Goal: Task Accomplishment & Management: Use online tool/utility

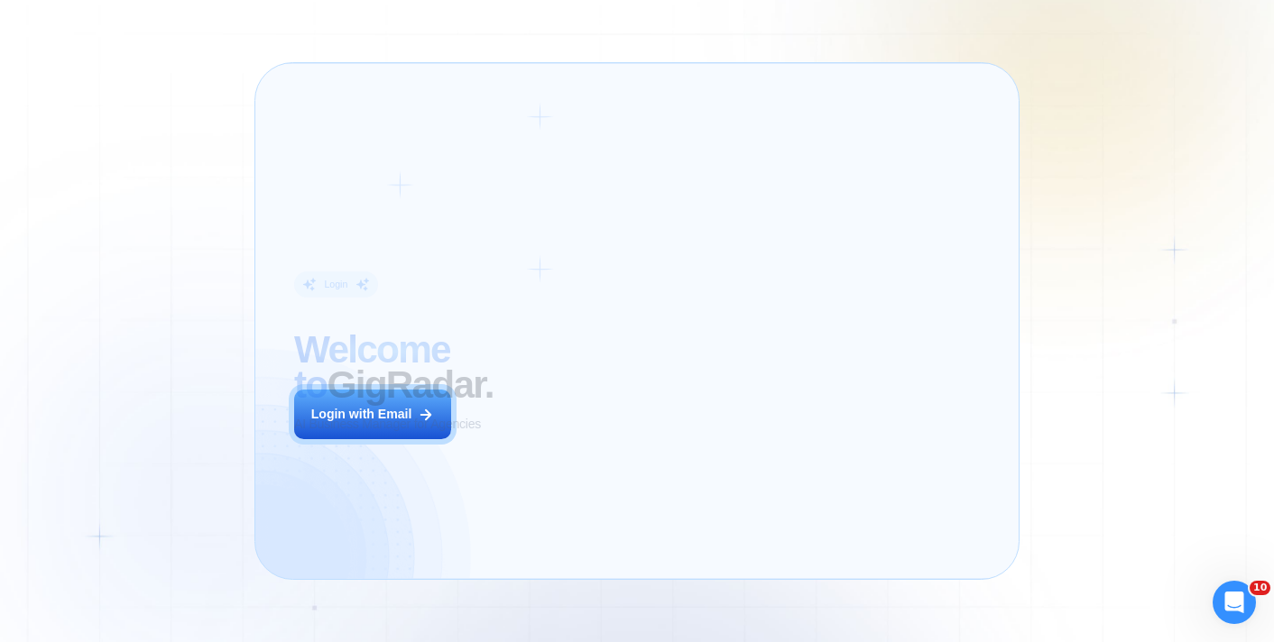
click at [556, 448] on div "Login ‍ Welcome to GigRadar. AI Business Manager for Agencies Login with Email" at bounding box center [438, 320] width 327 height 477
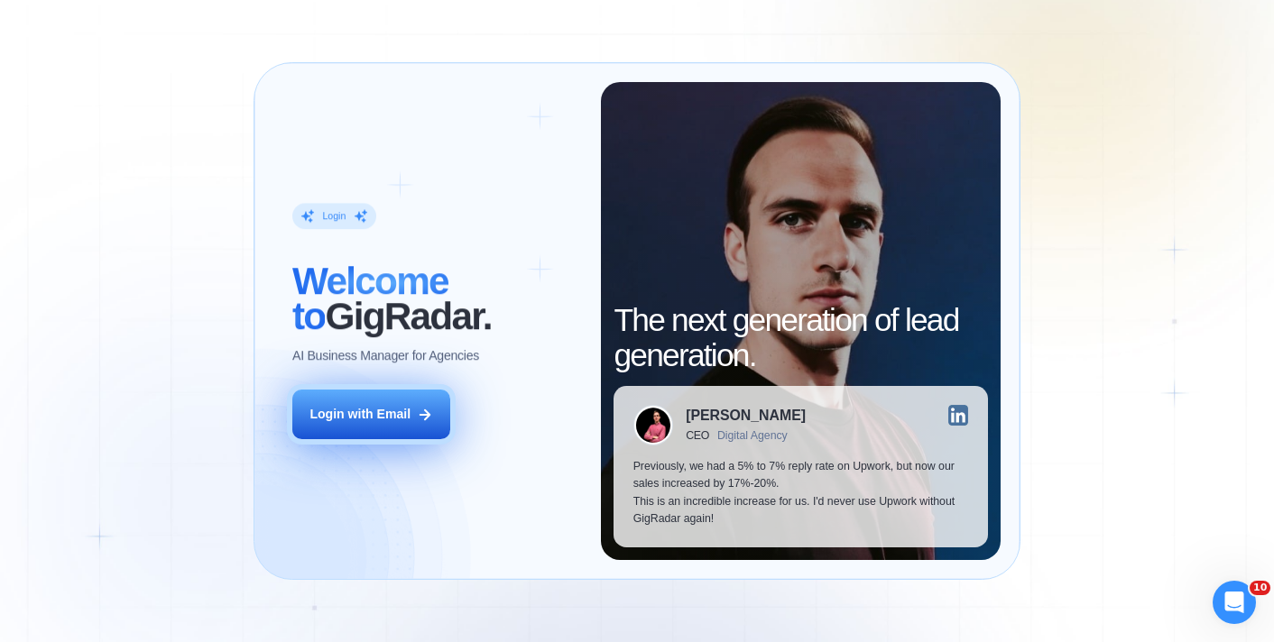
click at [408, 408] on div "Login with Email" at bounding box center [359, 414] width 101 height 17
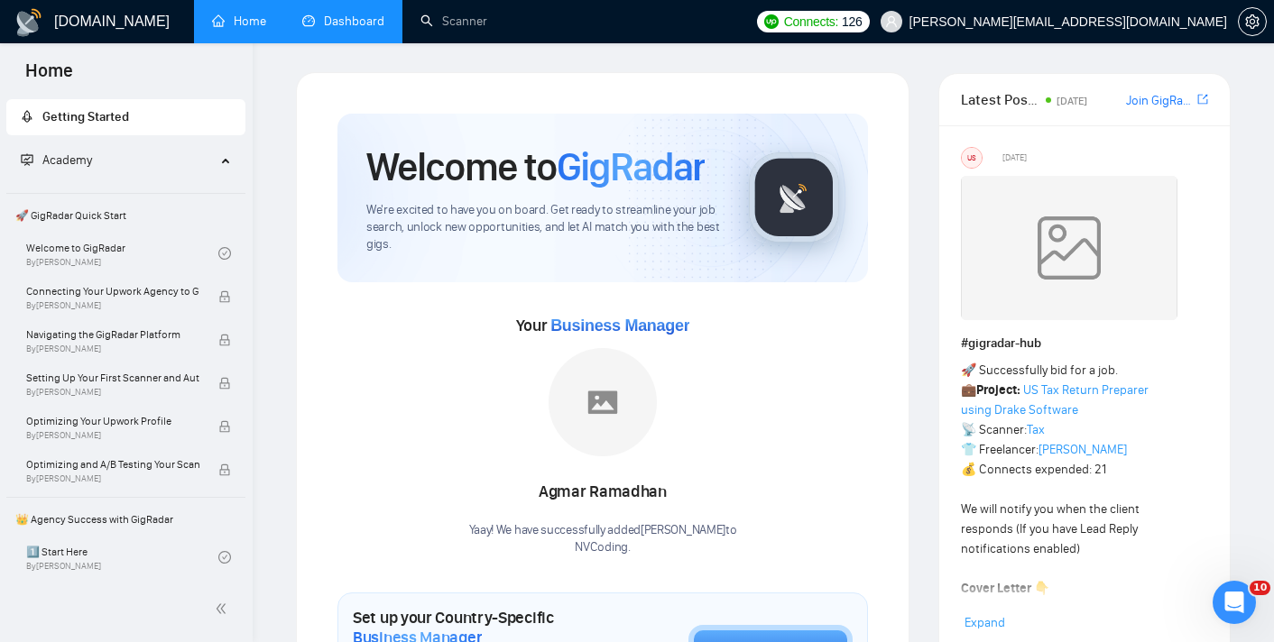
click at [356, 28] on link "Dashboard" at bounding box center [343, 21] width 82 height 15
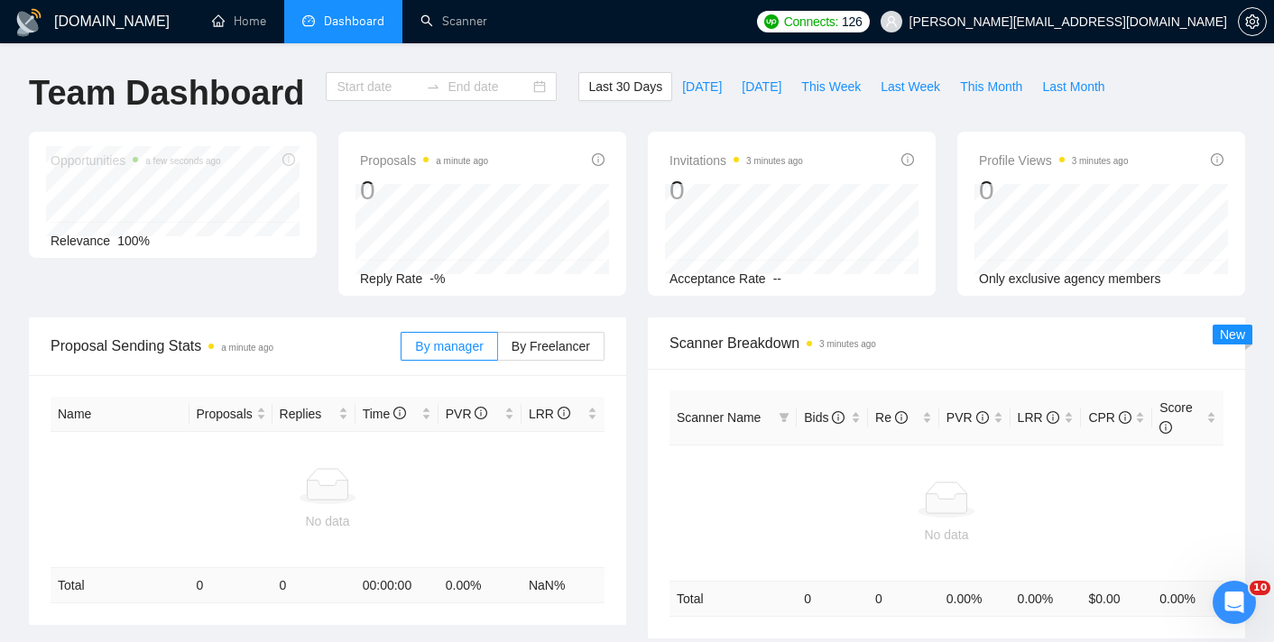
type input "[DATE]"
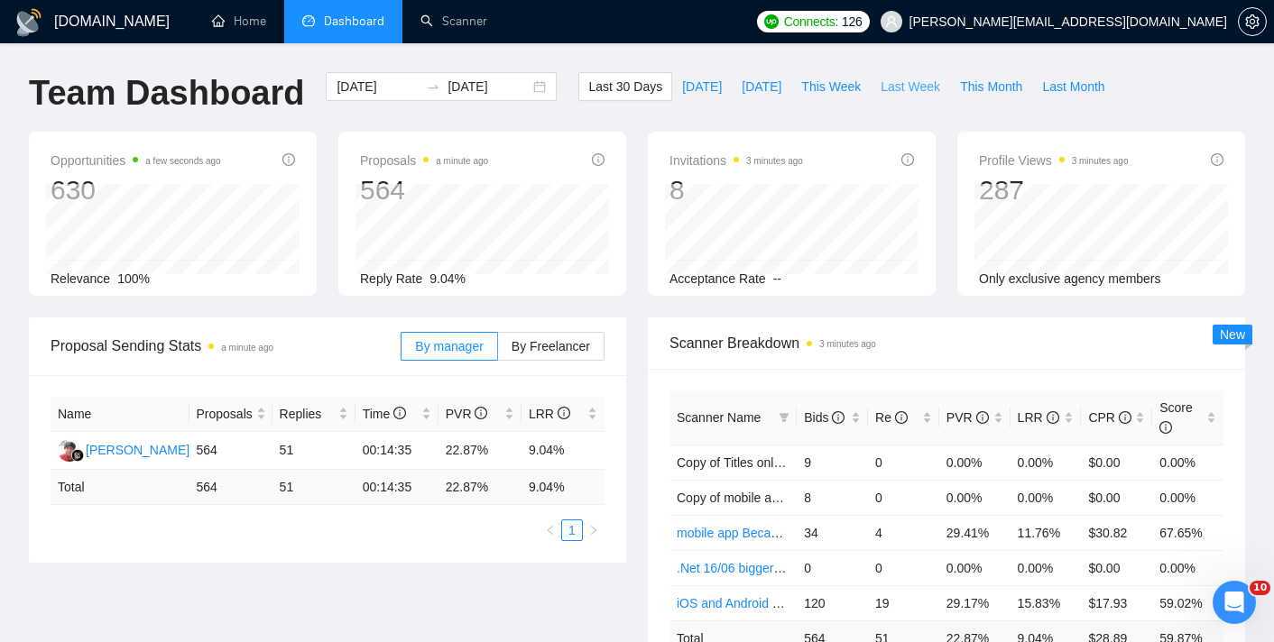
click at [890, 85] on span "Last Week" at bounding box center [911, 87] width 60 height 20
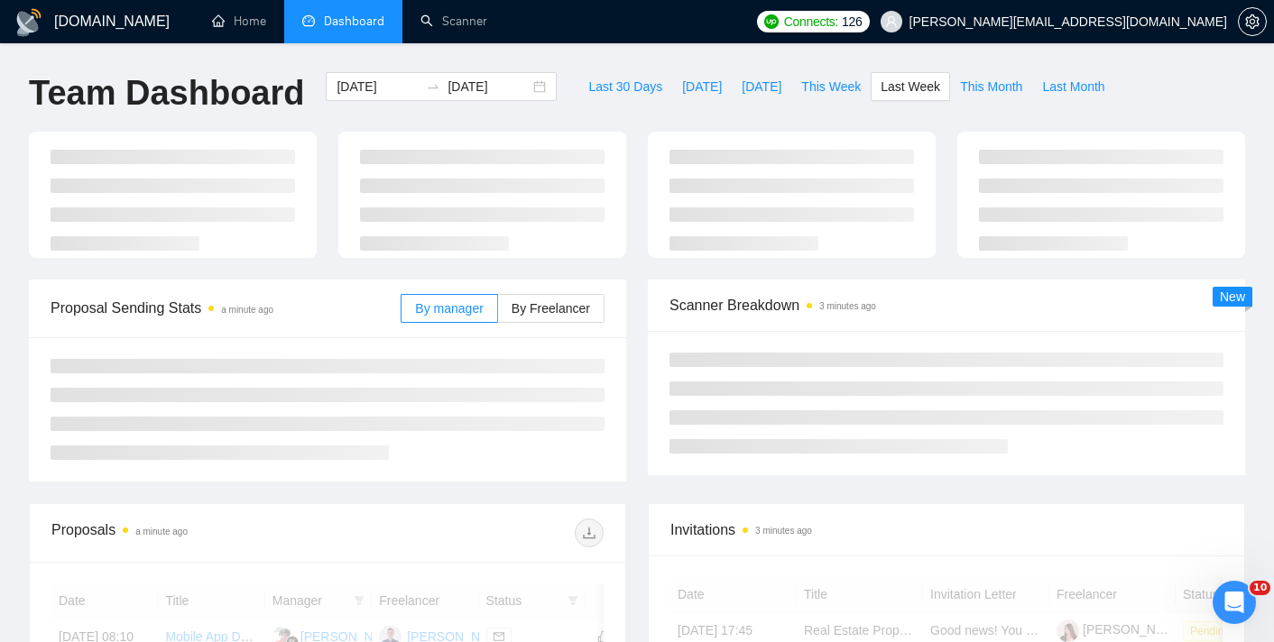
type input "[DATE]"
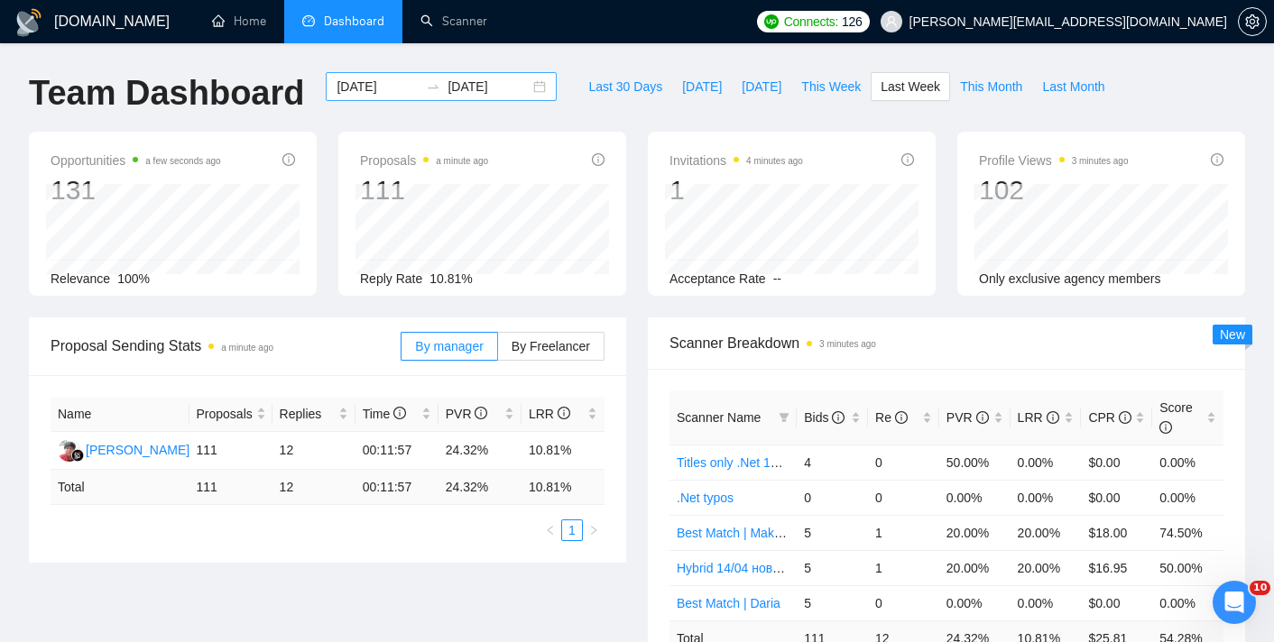
click at [525, 88] on div "[DATE] [DATE]" at bounding box center [441, 86] width 231 height 29
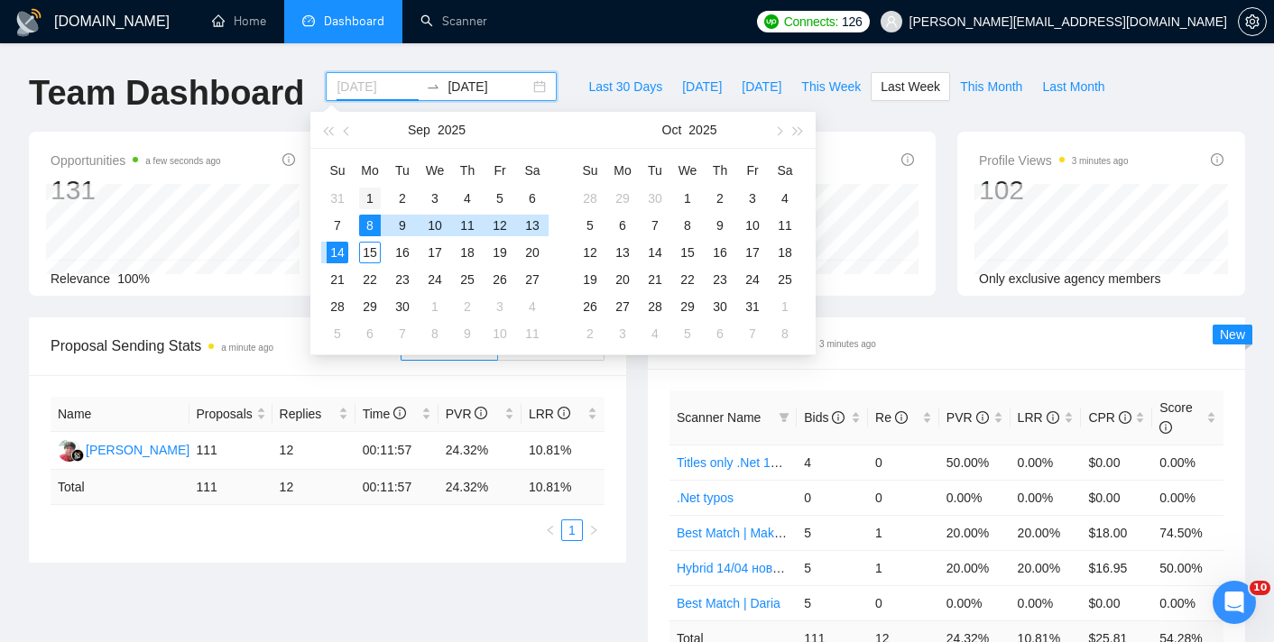
type input "[DATE]"
click at [373, 194] on div "1" at bounding box center [370, 199] width 22 height 22
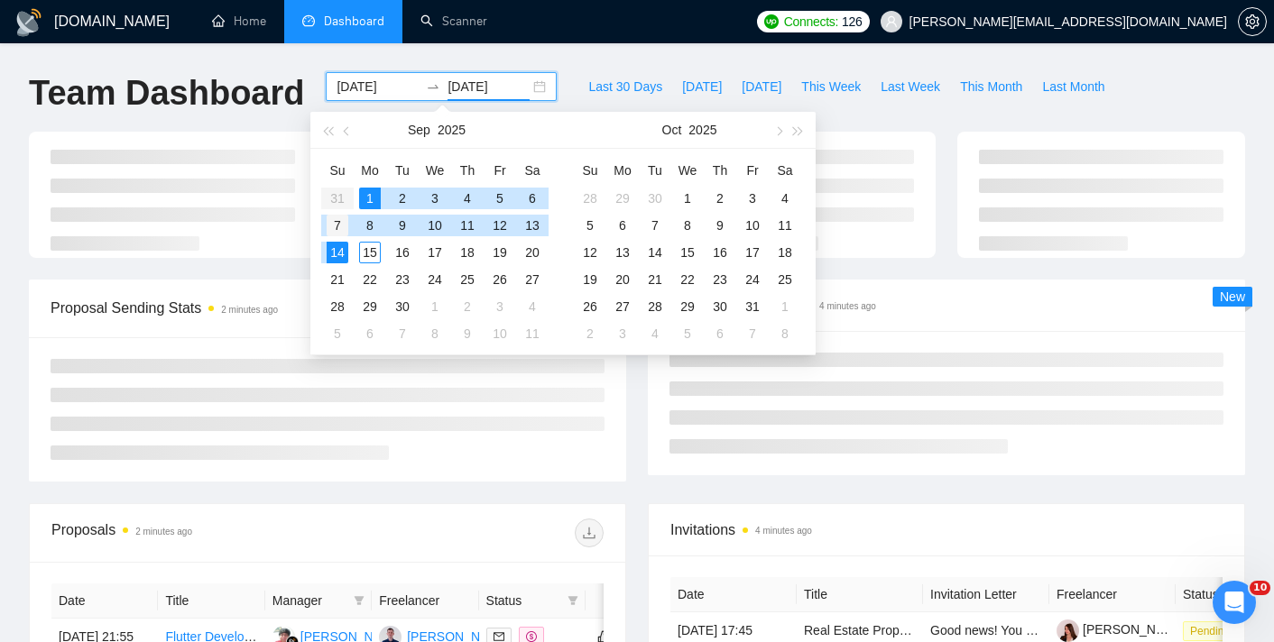
type input "[DATE]"
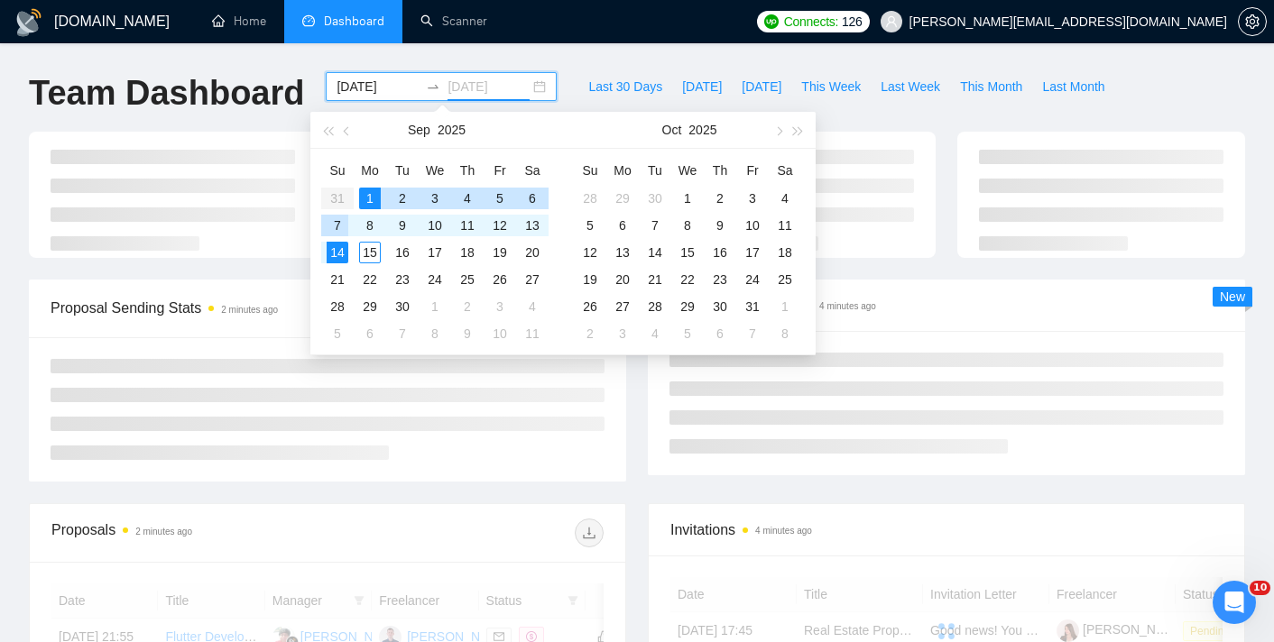
click at [340, 227] on div "7" at bounding box center [338, 226] width 22 height 22
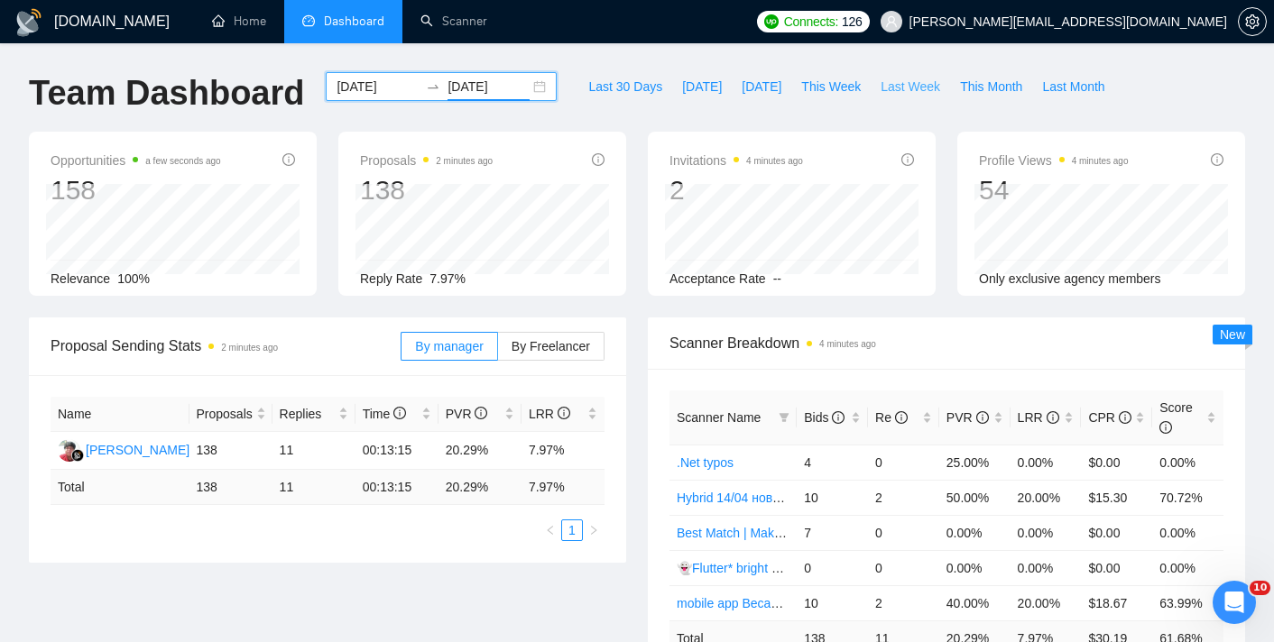
click at [890, 87] on span "Last Week" at bounding box center [911, 87] width 60 height 20
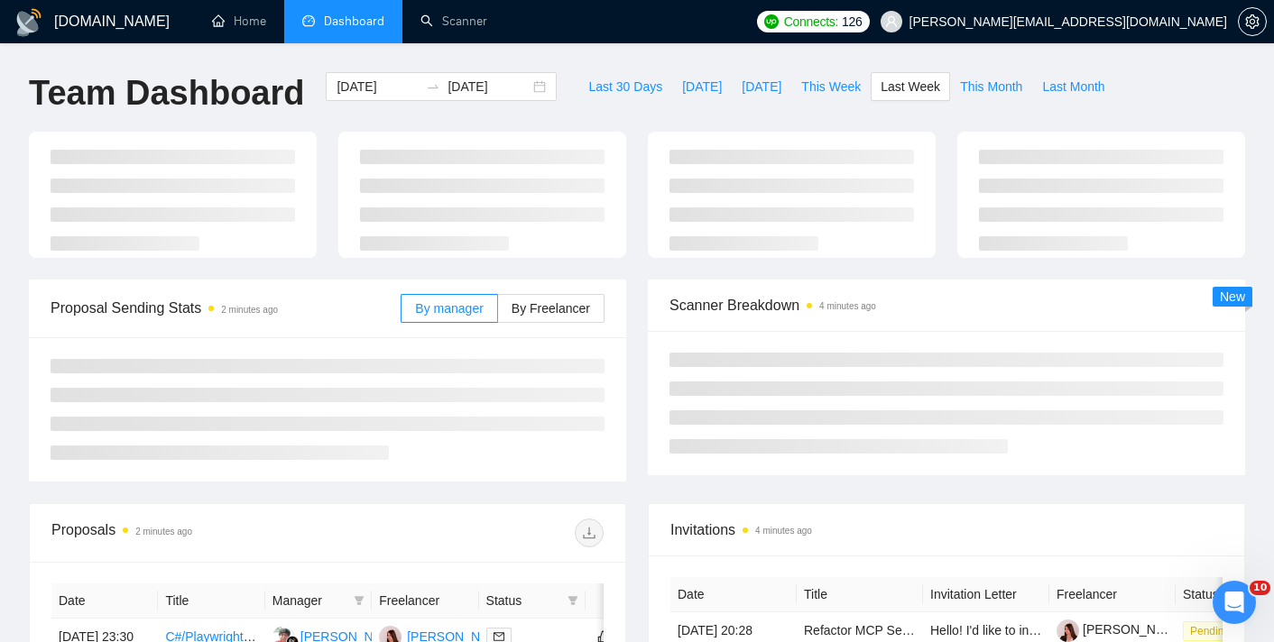
type input "[DATE]"
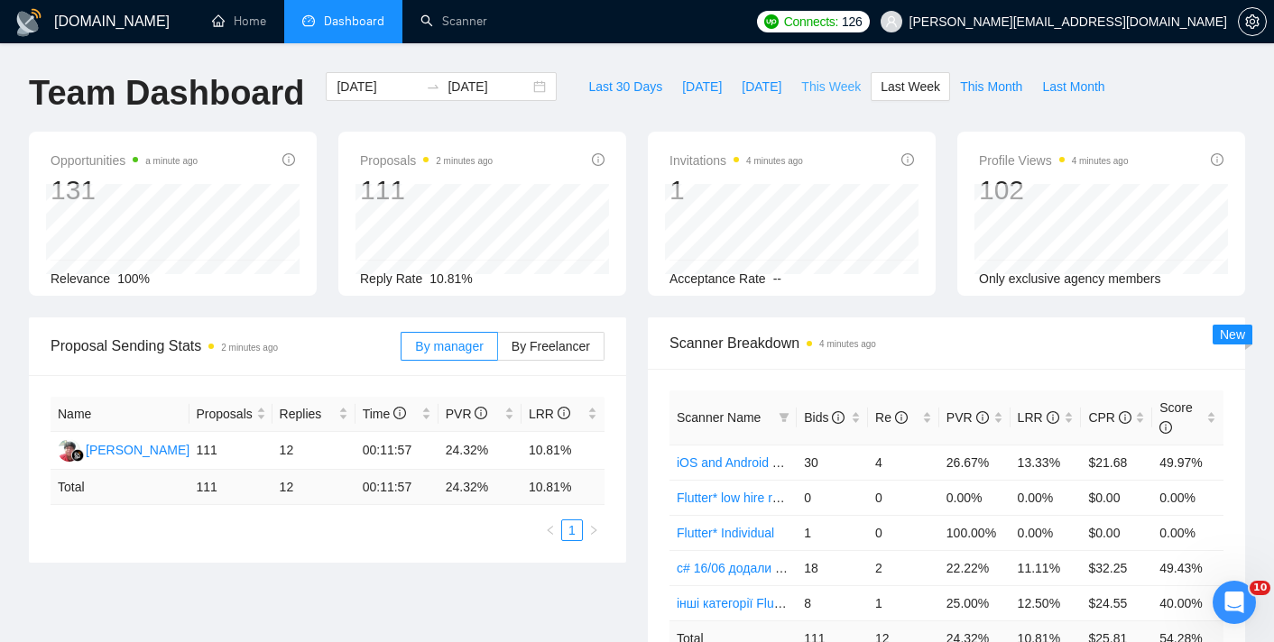
click at [844, 95] on span "This Week" at bounding box center [831, 87] width 60 height 20
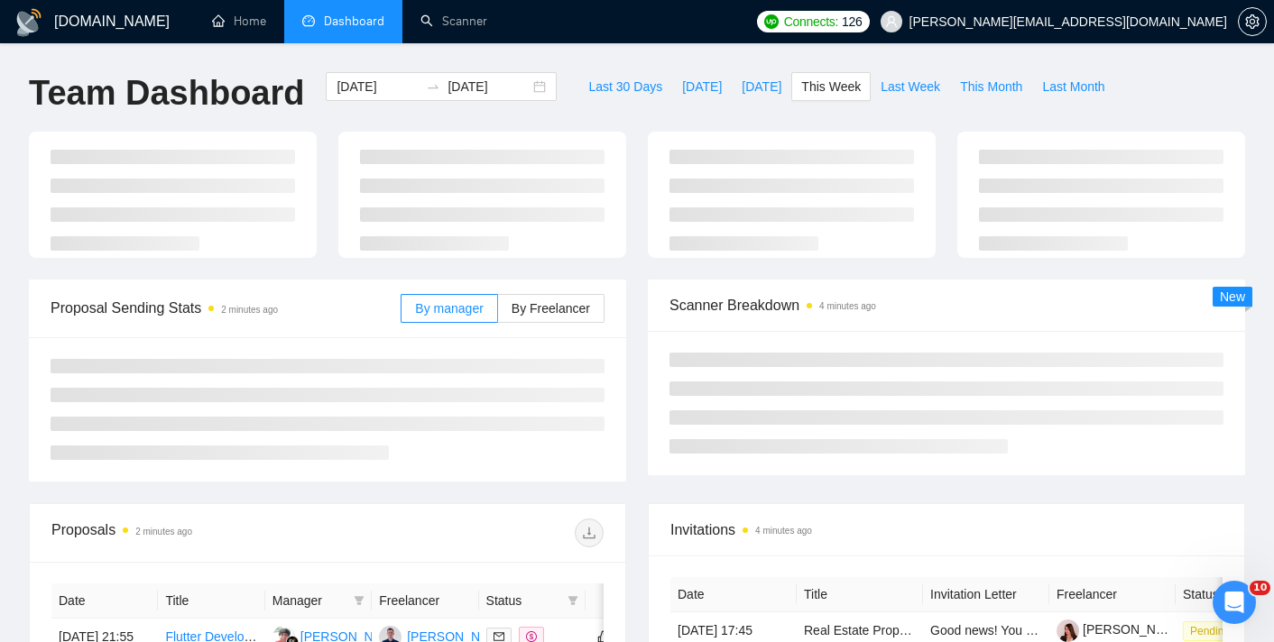
type input "[DATE]"
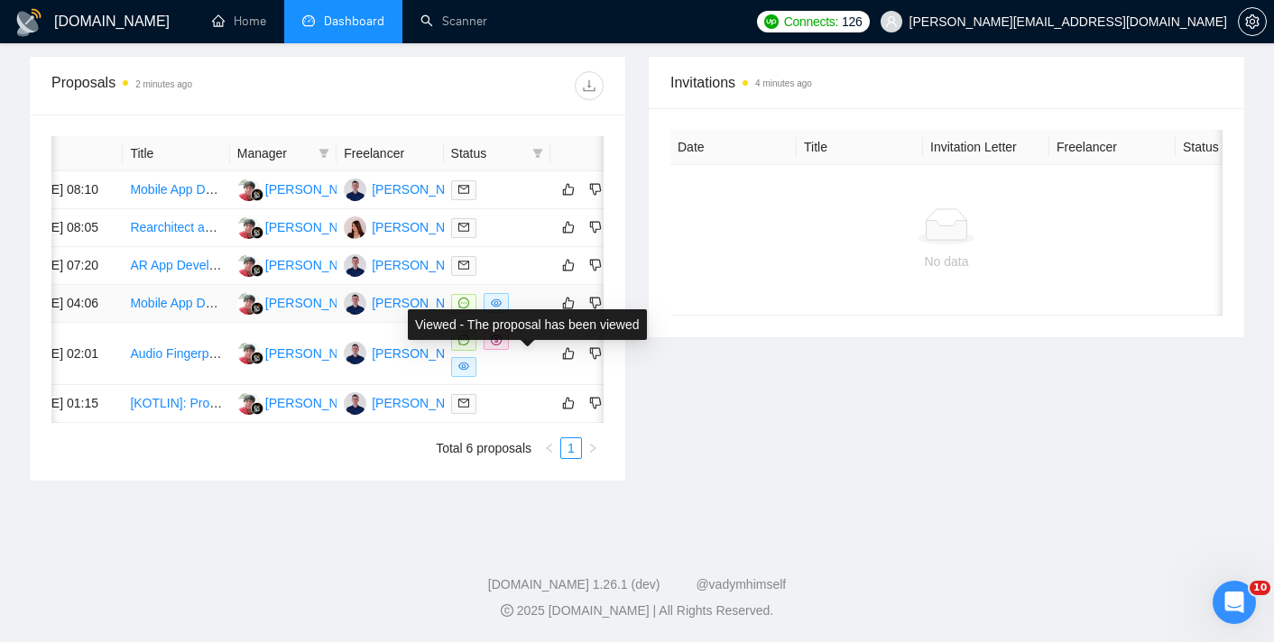
scroll to position [0, 79]
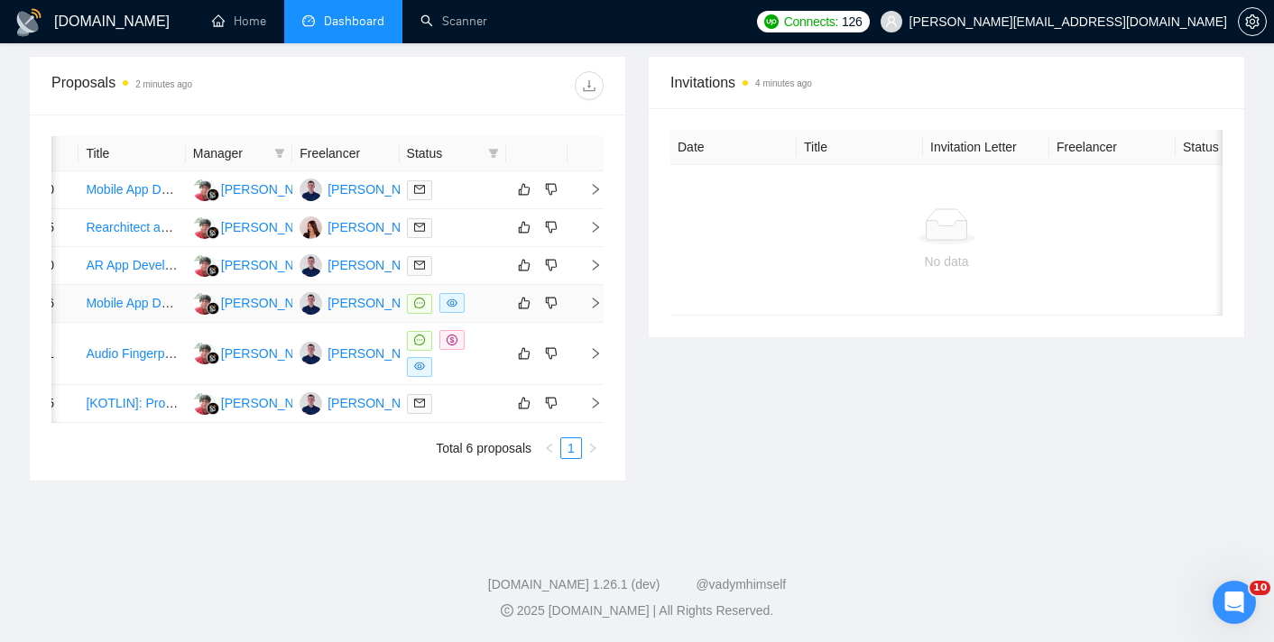
click at [593, 309] on icon "right" at bounding box center [595, 303] width 13 height 13
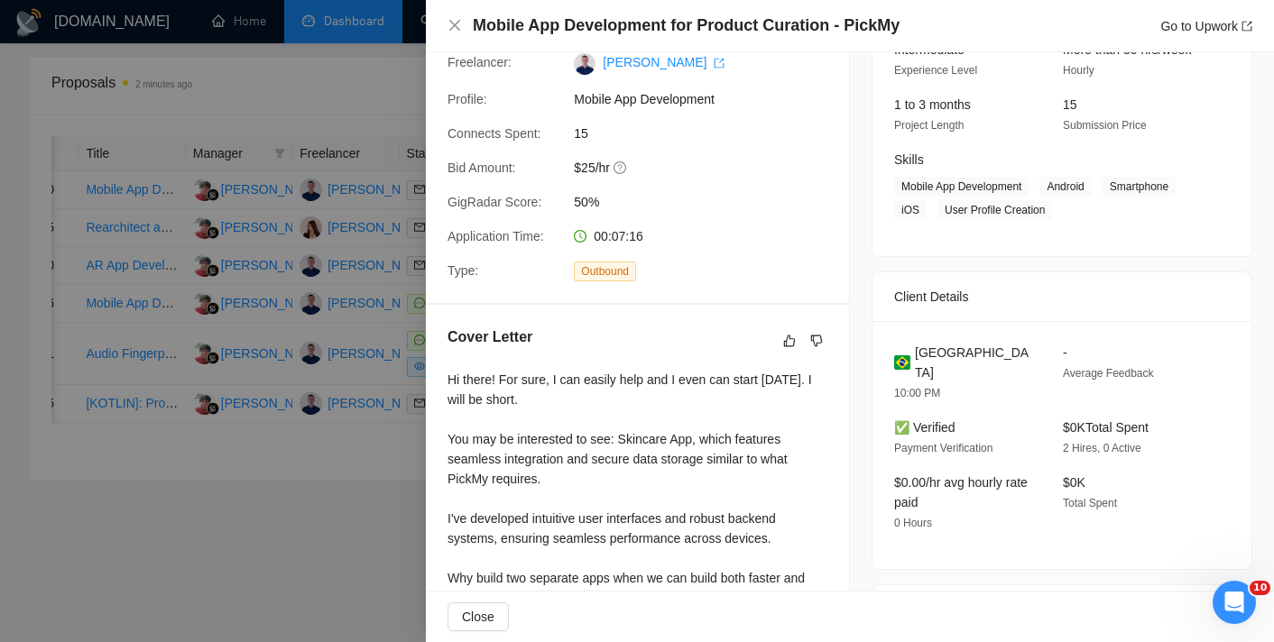
scroll to position [0, 0]
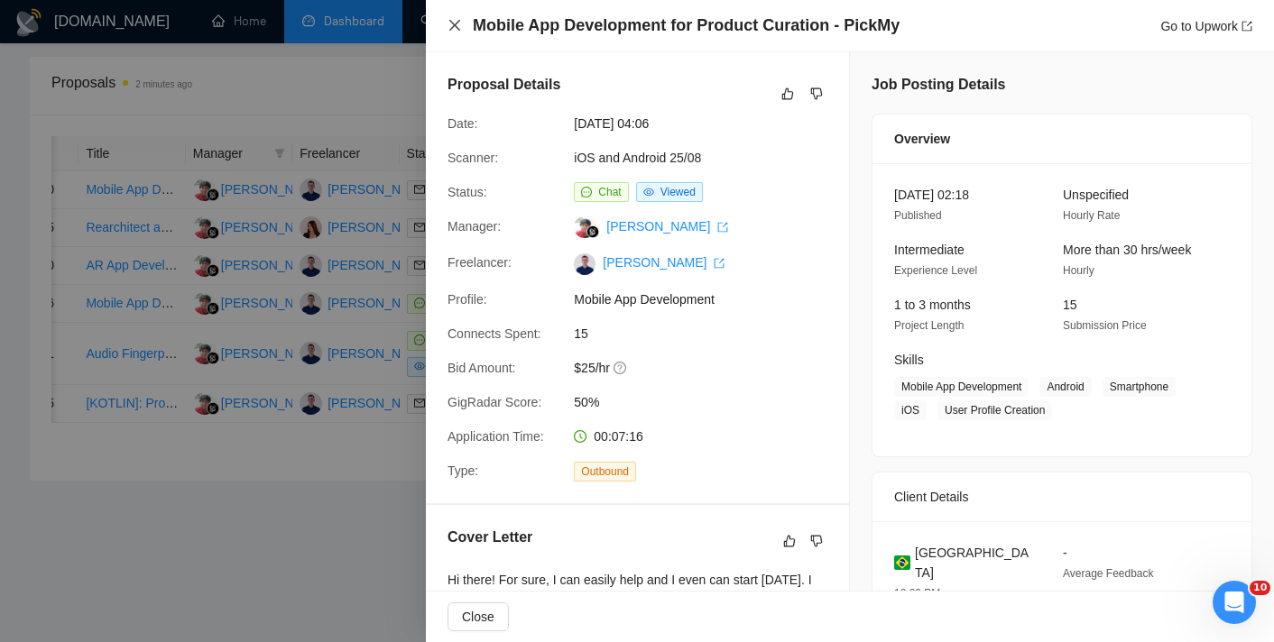
click at [451, 30] on icon "close" at bounding box center [455, 25] width 14 height 14
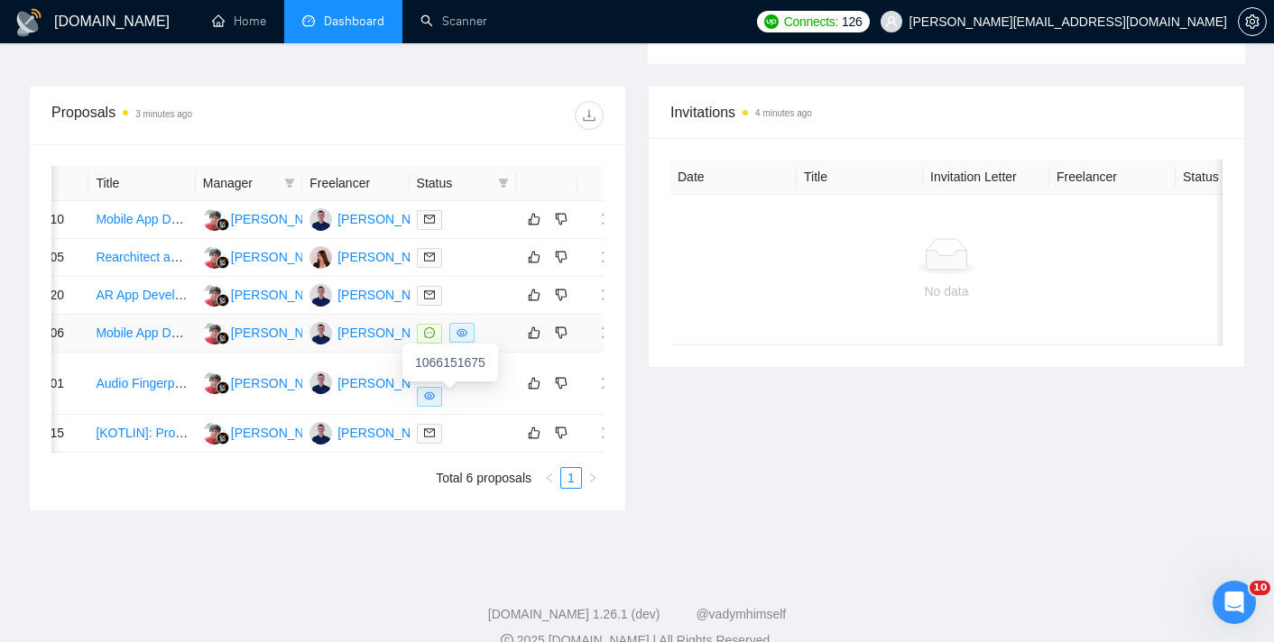
scroll to position [0, 79]
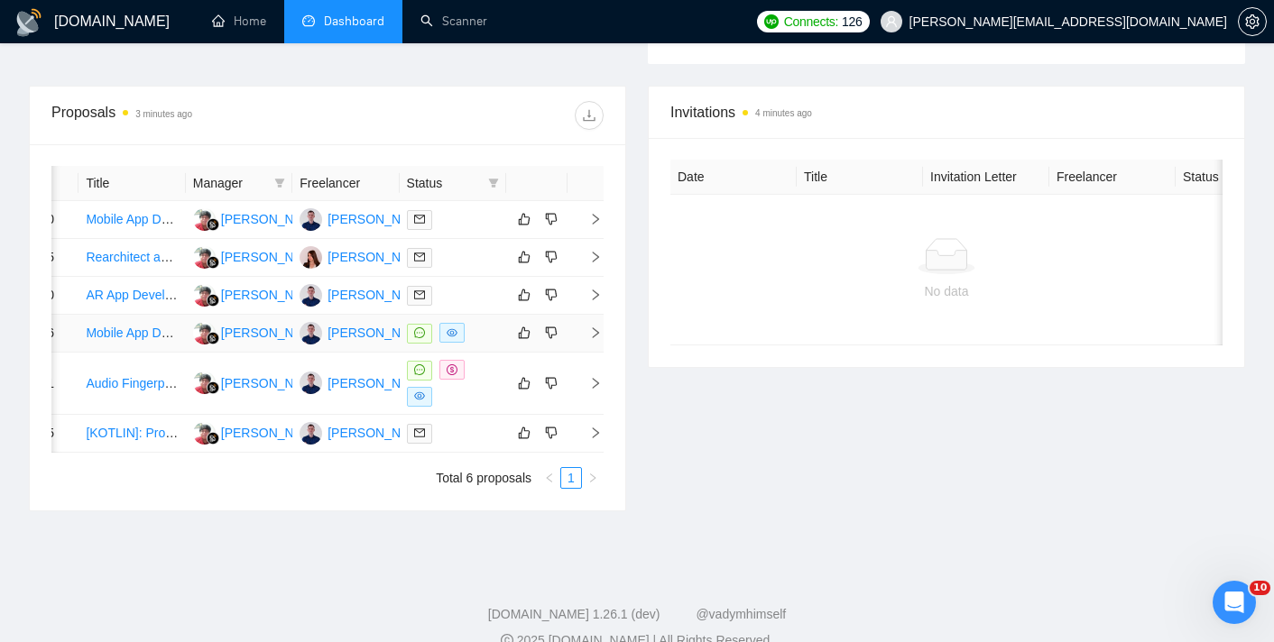
click at [586, 339] on span "right" at bounding box center [588, 333] width 27 height 13
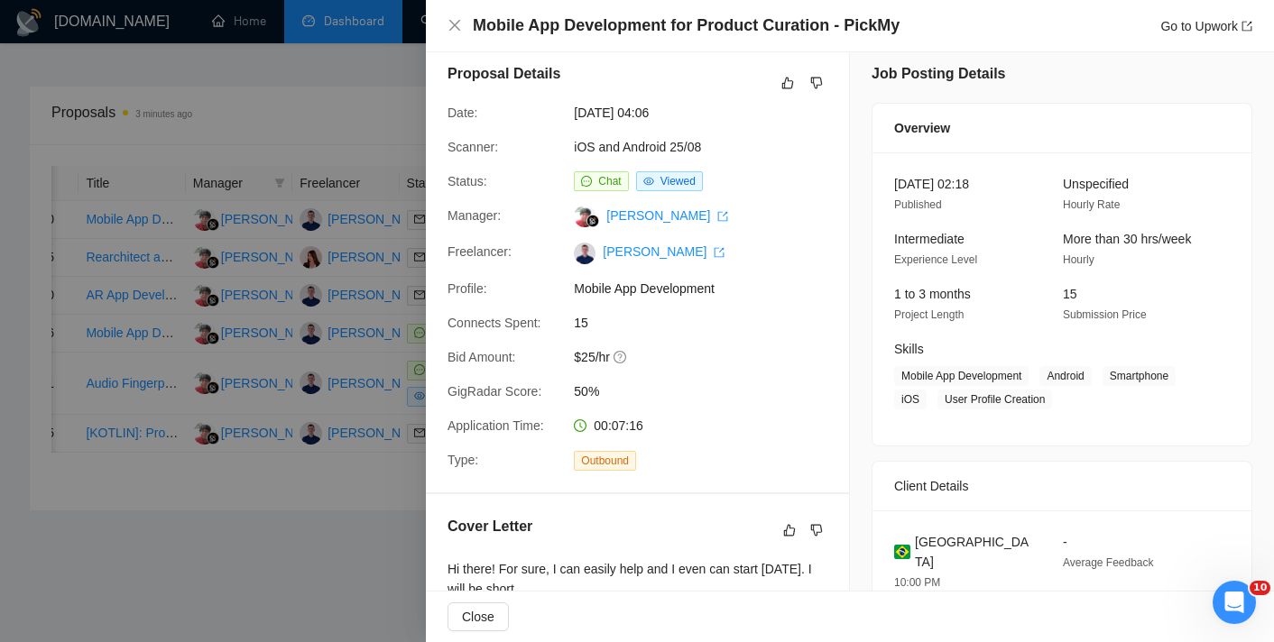
scroll to position [12, 0]
click at [383, 118] on div at bounding box center [637, 321] width 1274 height 642
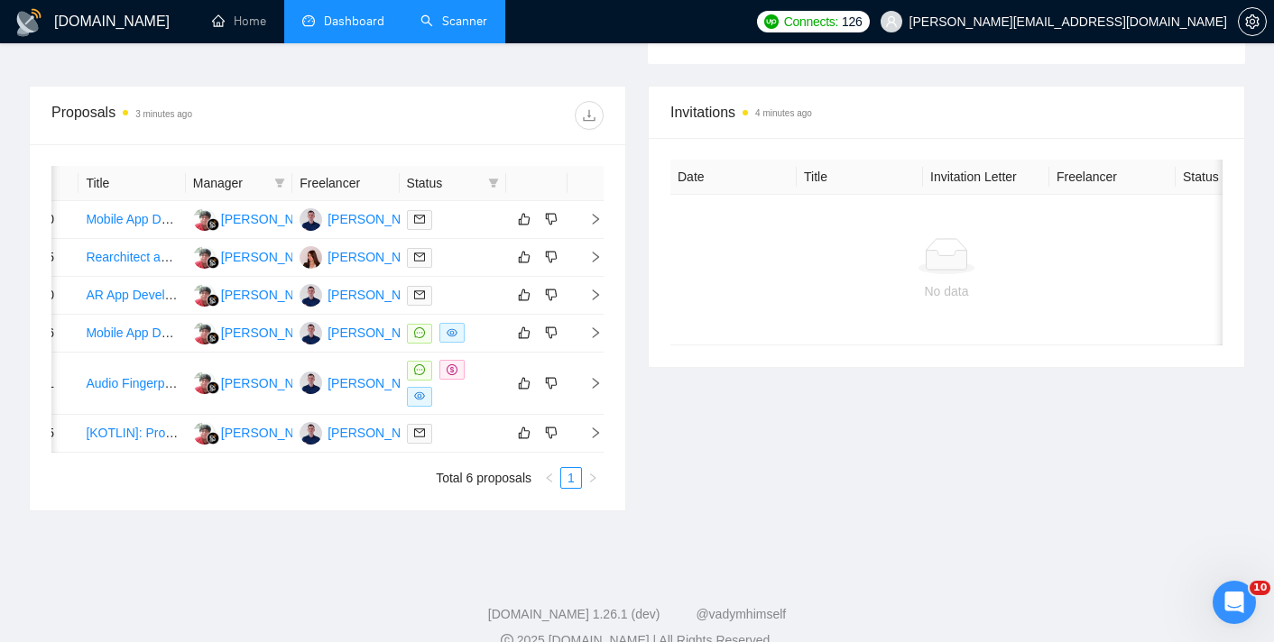
click at [448, 28] on link "Scanner" at bounding box center [453, 21] width 67 height 15
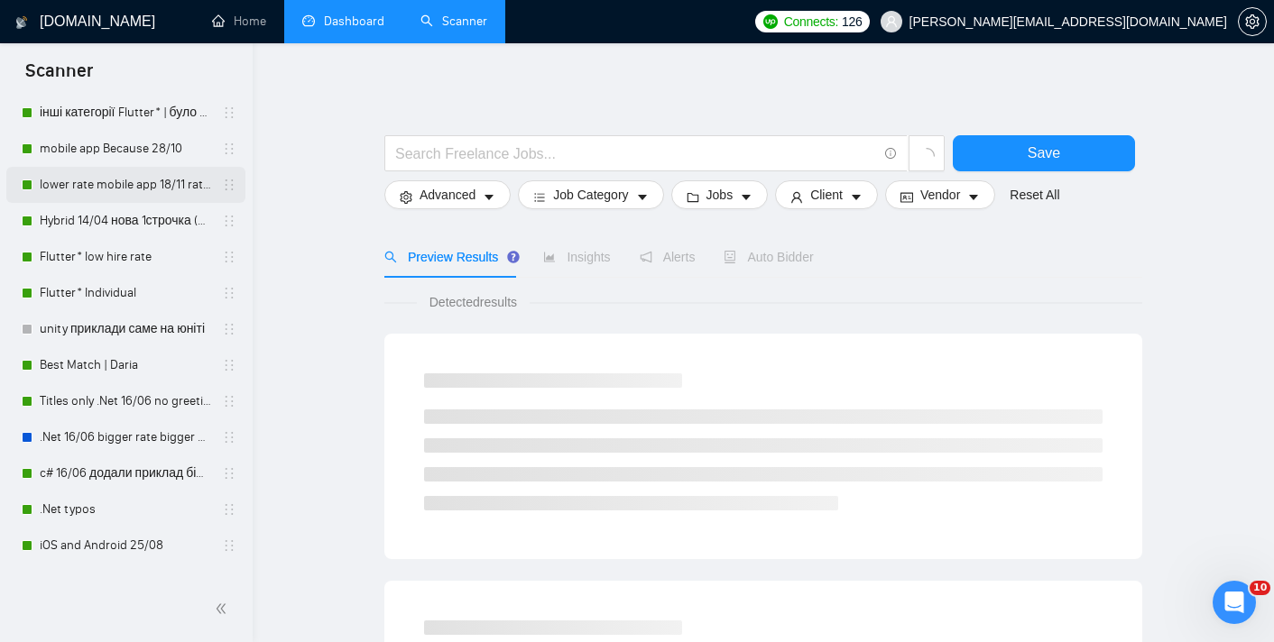
scroll to position [260, 0]
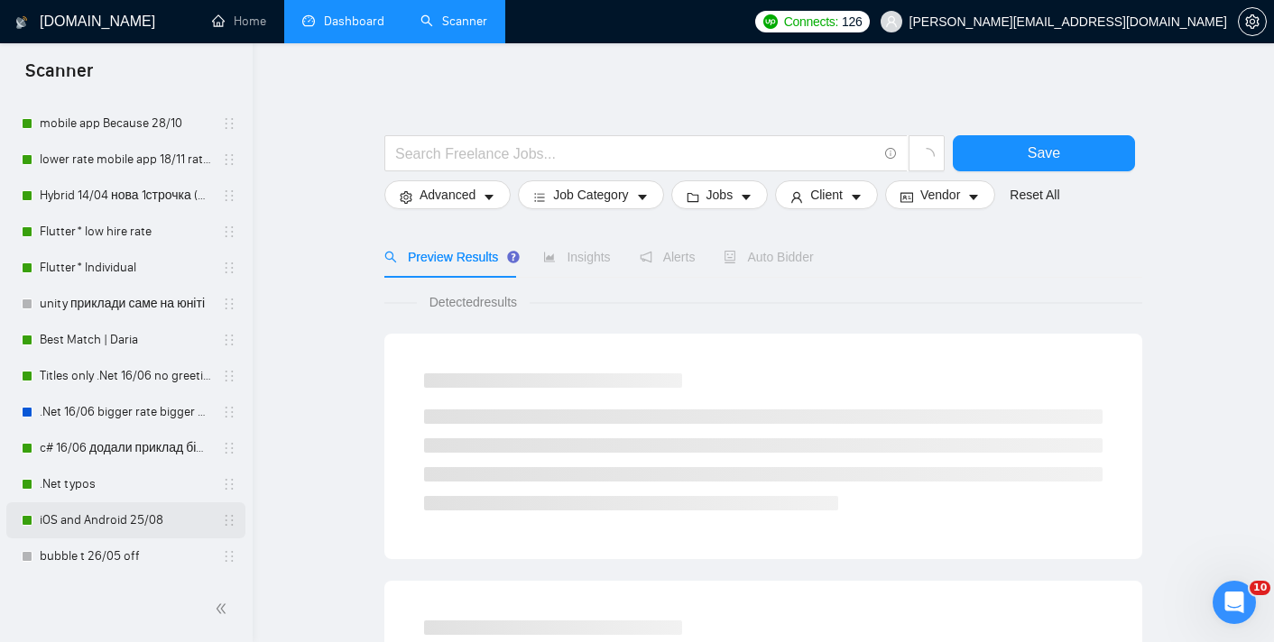
click at [120, 523] on link "iOS and Android 25/08" at bounding box center [125, 521] width 171 height 36
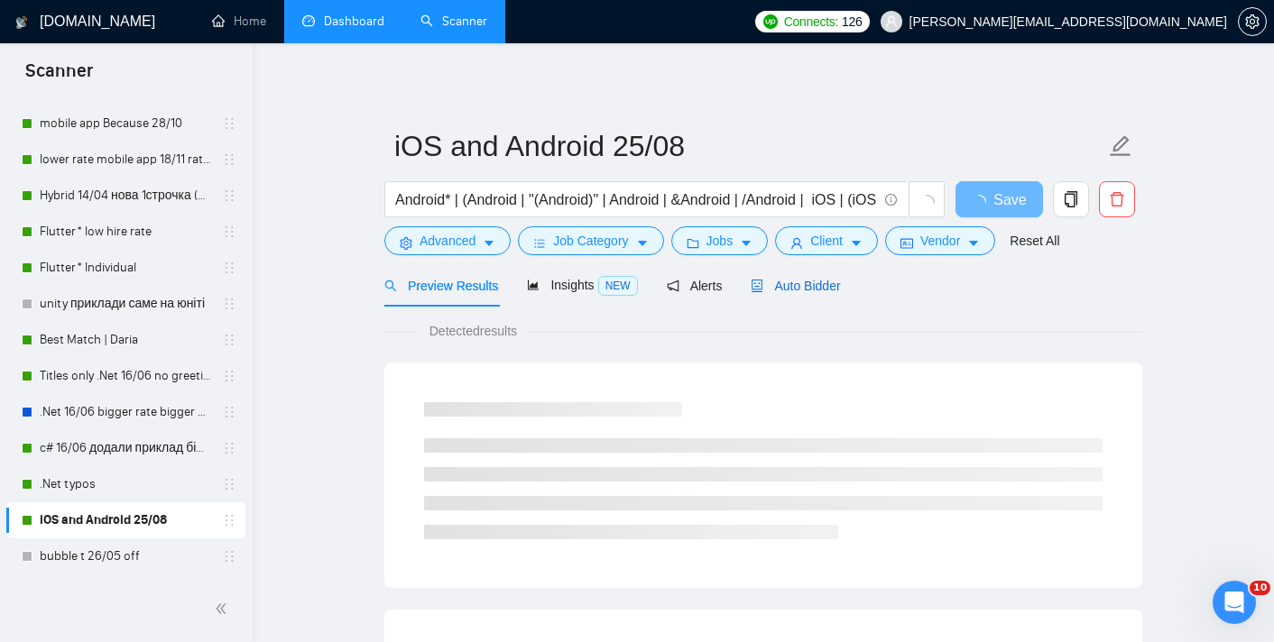
click at [794, 287] on span "Auto Bidder" at bounding box center [795, 286] width 89 height 14
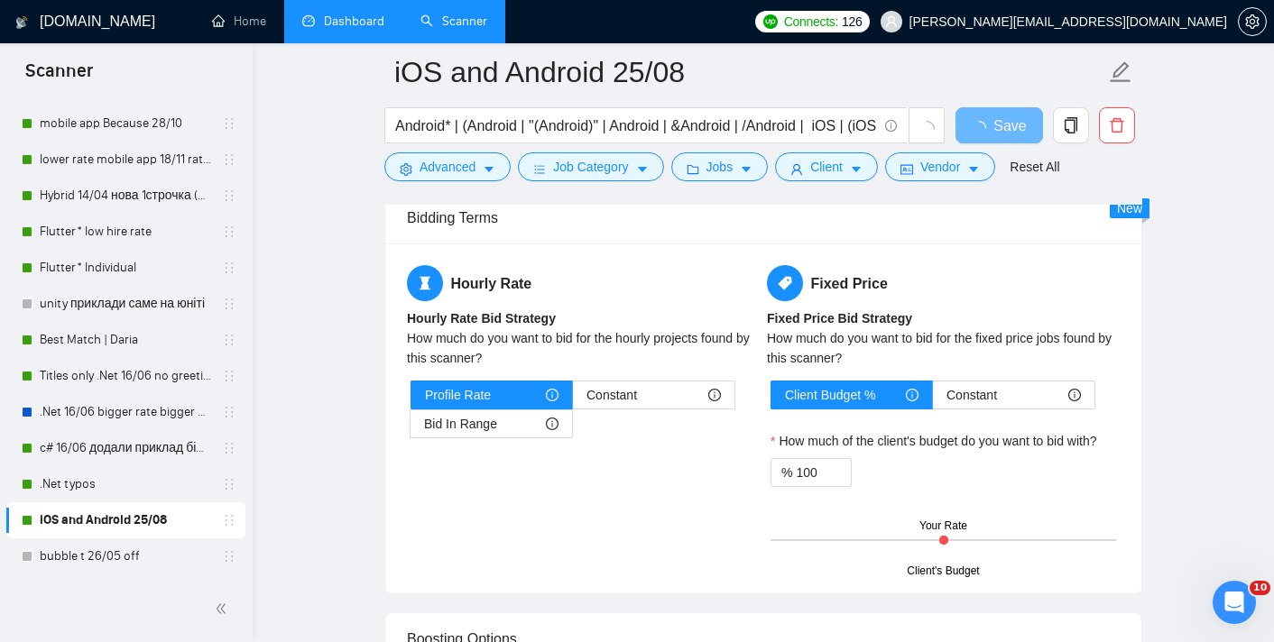
scroll to position [2769, 0]
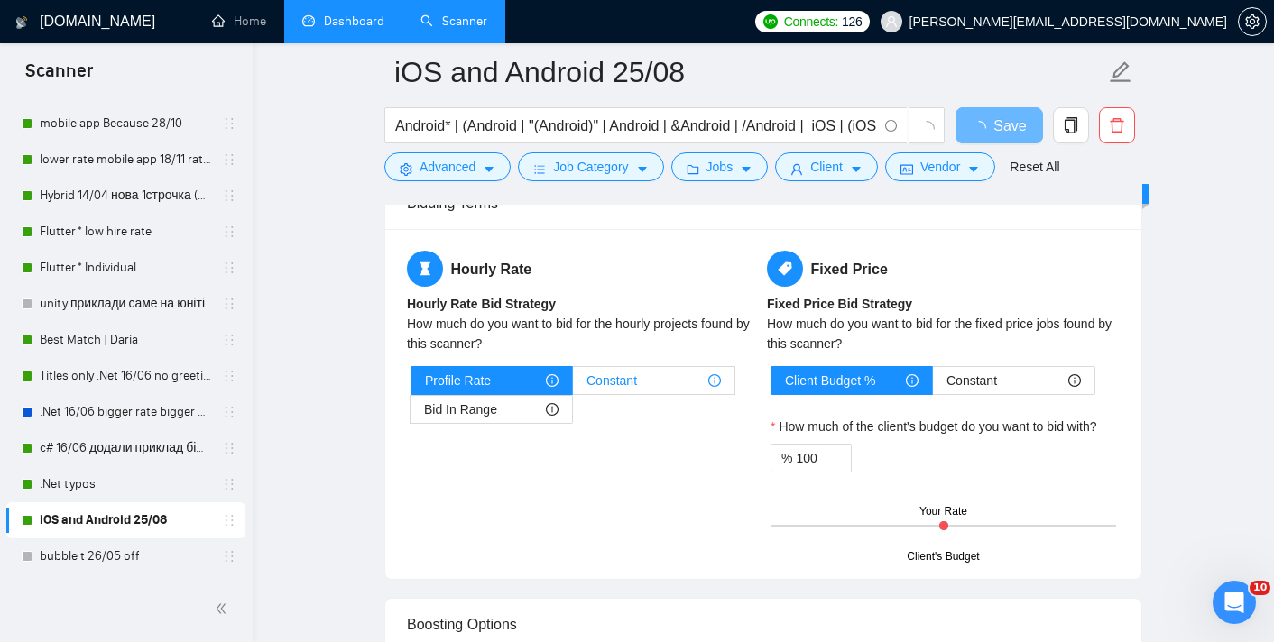
click at [649, 380] on div "Constant" at bounding box center [653, 380] width 134 height 27
click at [573, 385] on input "Constant" at bounding box center [573, 385] width 0 height 0
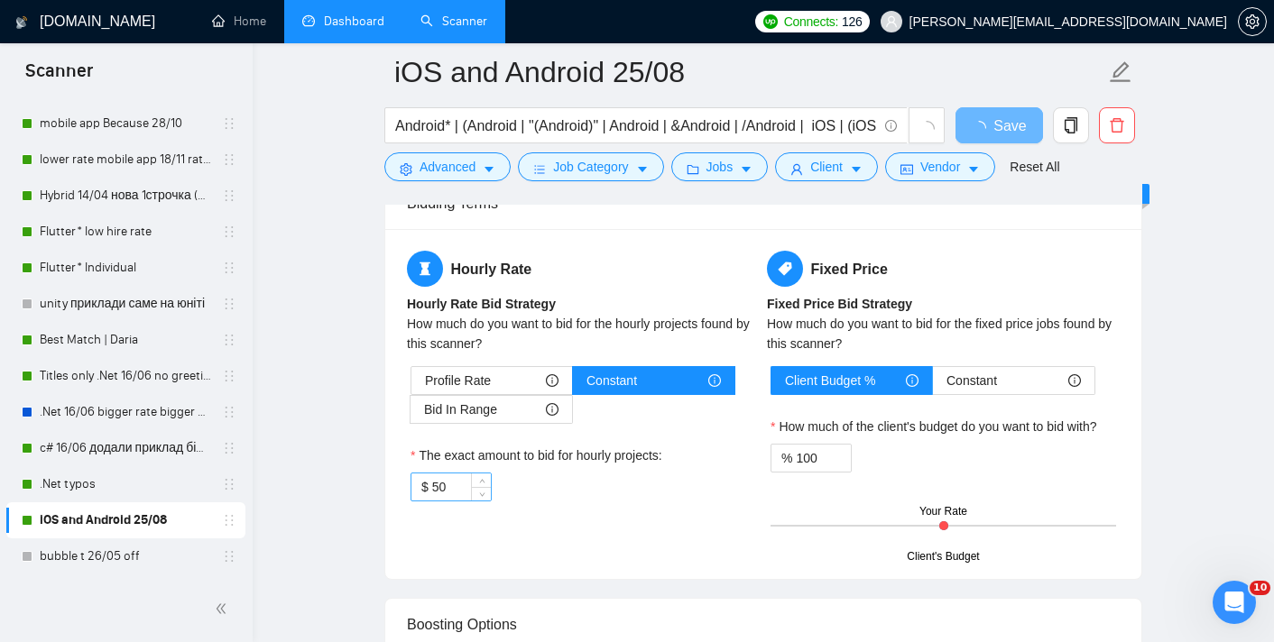
click at [458, 486] on input "50" at bounding box center [461, 487] width 59 height 27
type input "5"
type input "30"
click at [550, 491] on div "$ 30" at bounding box center [584, 487] width 346 height 29
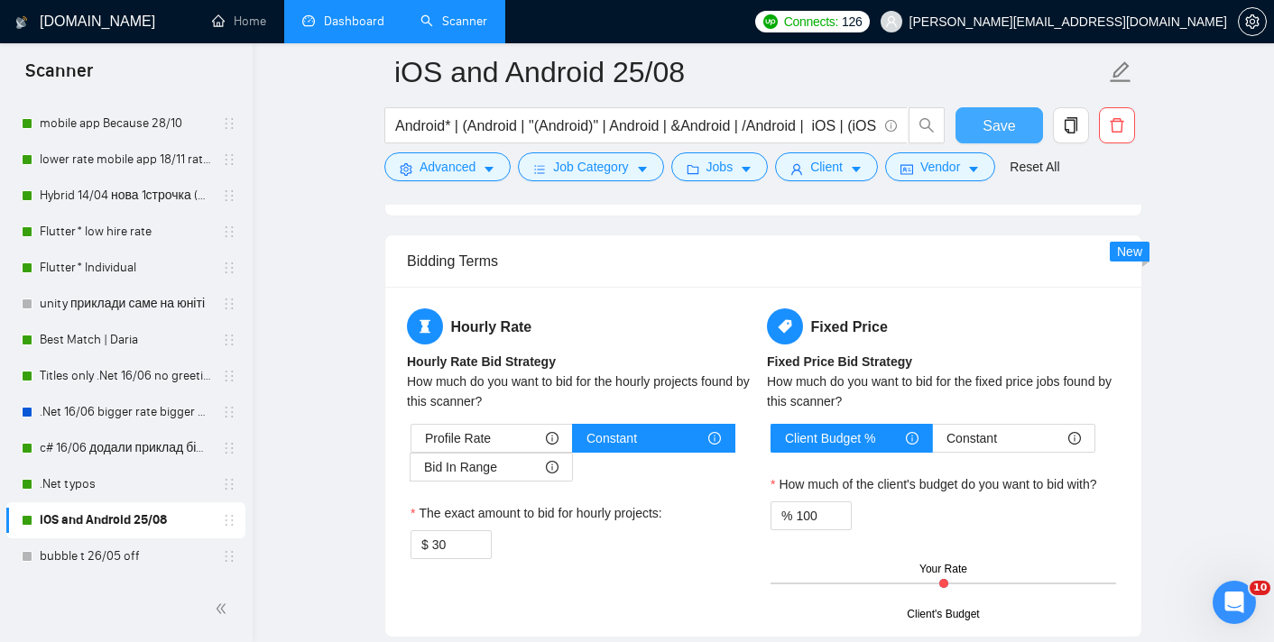
click at [985, 115] on span "Save" at bounding box center [999, 126] width 32 height 23
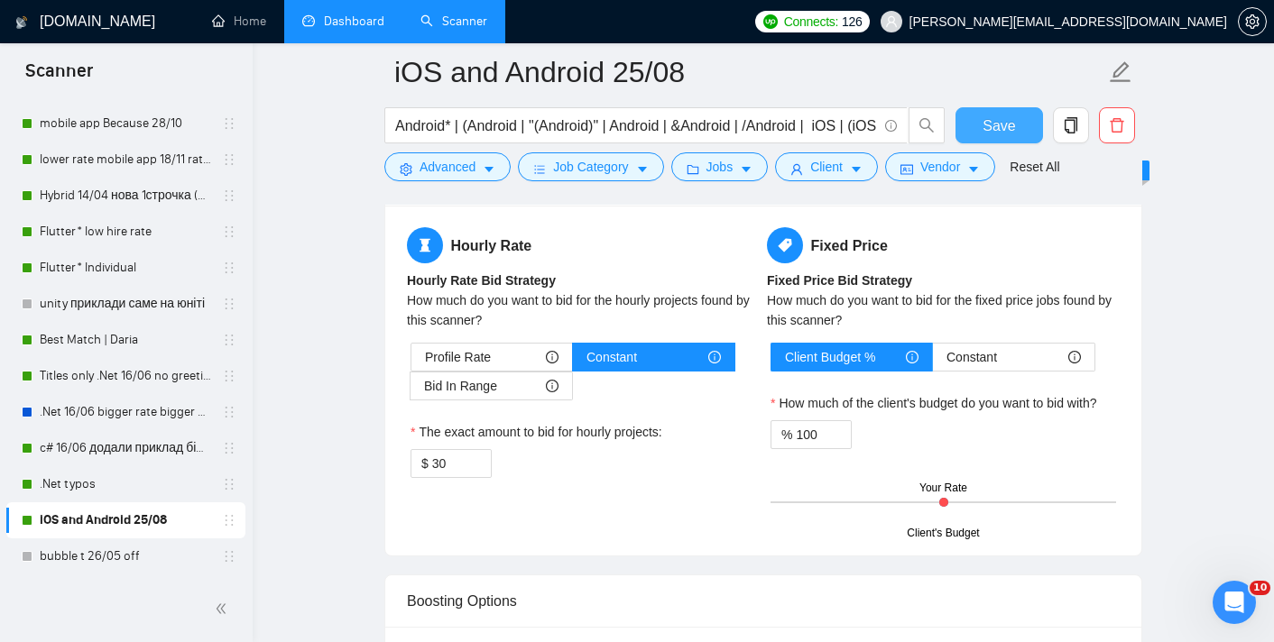
scroll to position [1557, 0]
